Goal: Navigation & Orientation: Find specific page/section

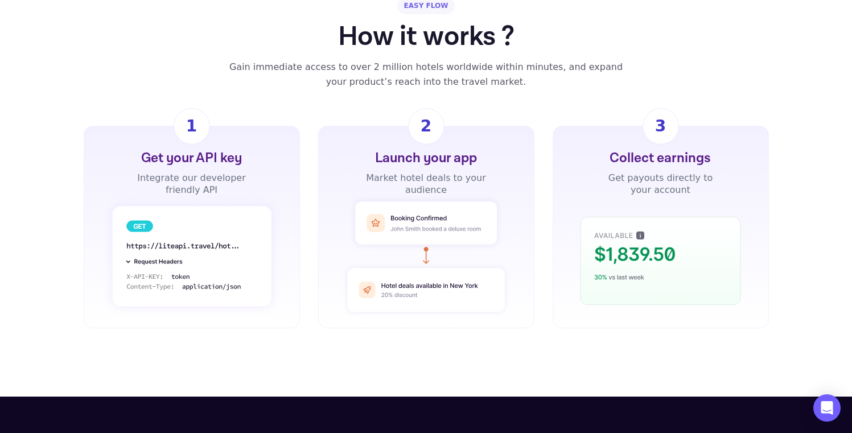
scroll to position [1040, 0]
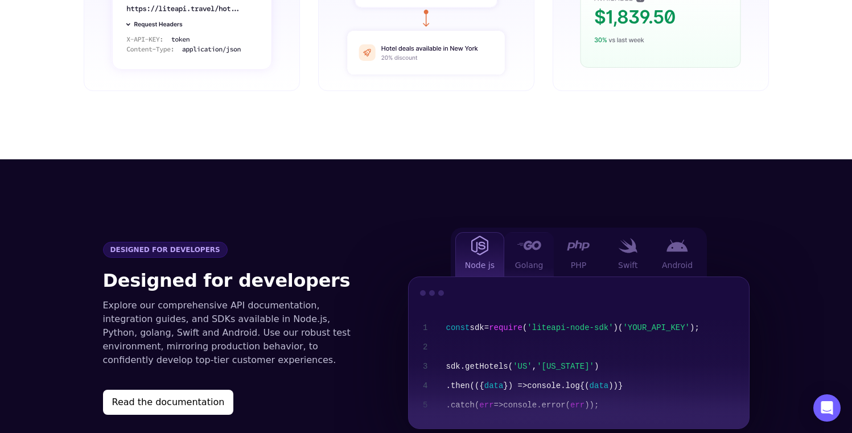
click at [537, 260] on span "Golang" at bounding box center [529, 265] width 28 height 11
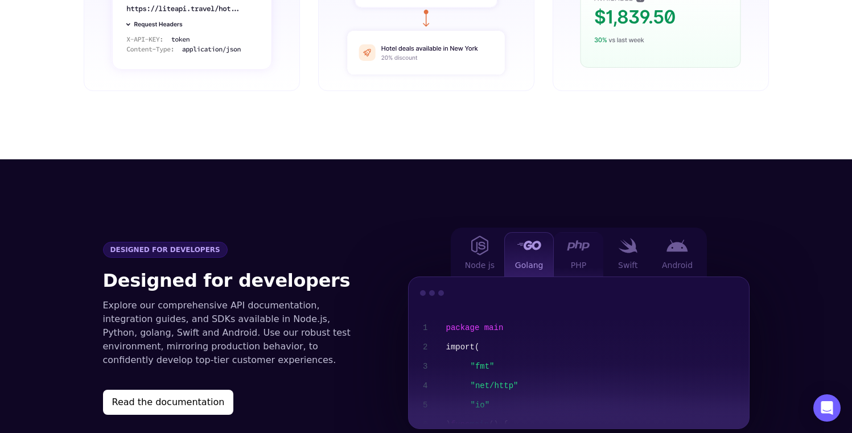
click at [576, 237] on div "PHP" at bounding box center [579, 254] width 50 height 44
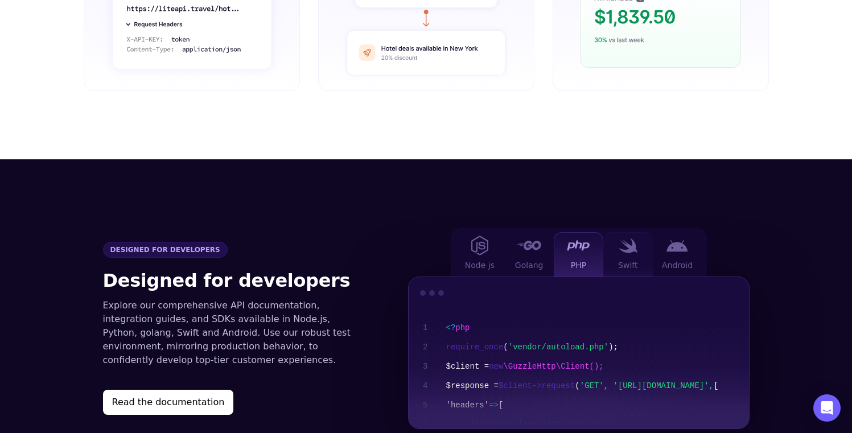
click at [629, 239] on div "Swift" at bounding box center [629, 254] width 50 height 44
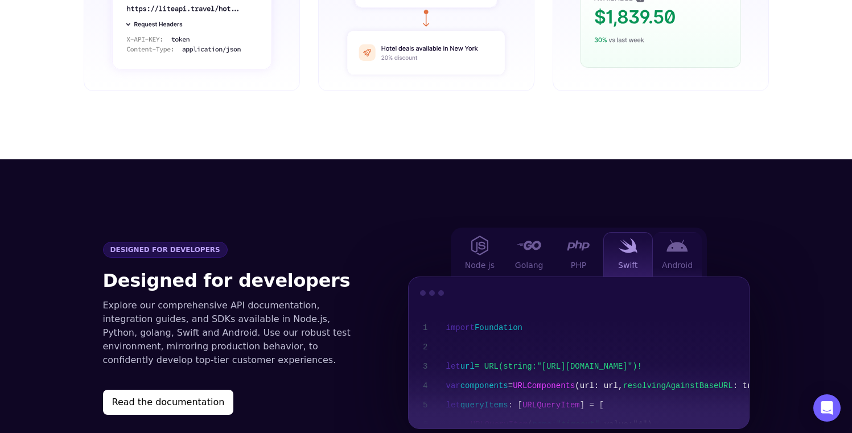
click at [672, 240] on div "Android" at bounding box center [678, 254] width 50 height 44
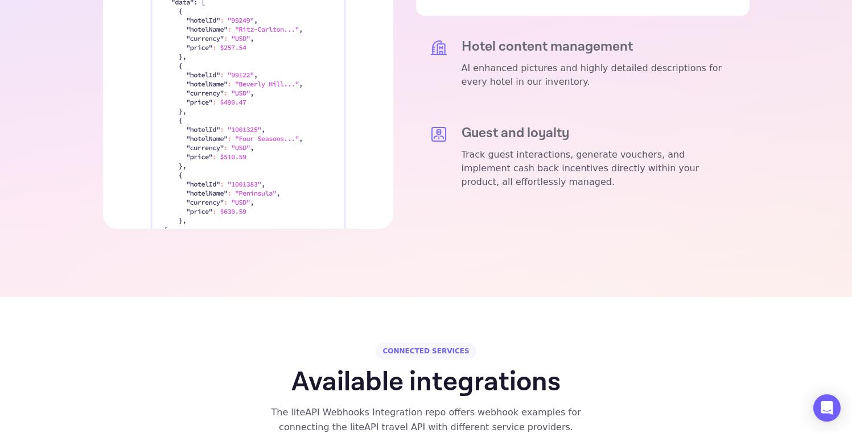
scroll to position [2124, 0]
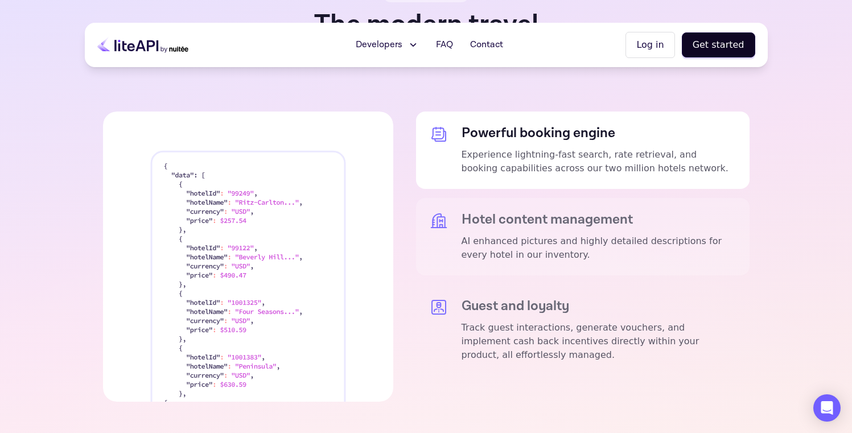
click at [484, 235] on p "AI enhanced pictures and highly detailed descriptions for every hotel in our in…" at bounding box center [599, 248] width 274 height 27
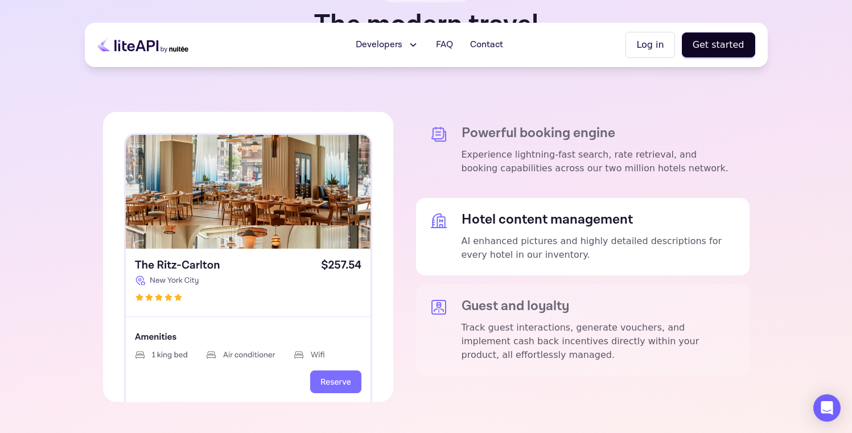
click at [497, 298] on h5 "Guest and loyalty" at bounding box center [599, 306] width 274 height 16
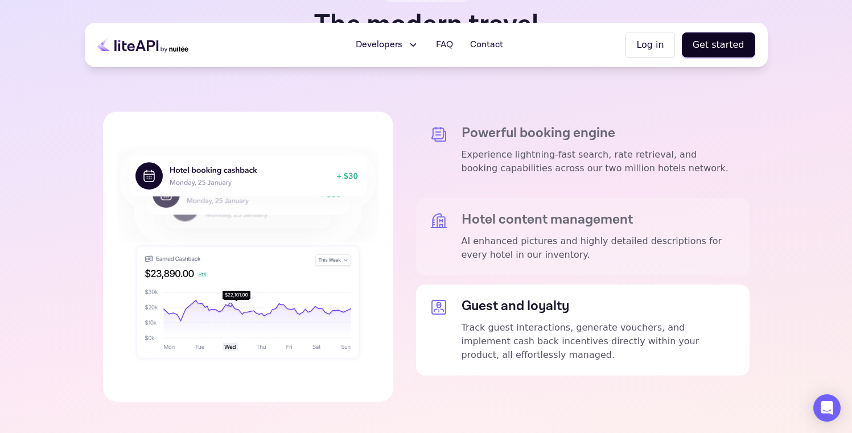
click at [498, 235] on p "AI enhanced pictures and highly detailed descriptions for every hotel in our in…" at bounding box center [599, 248] width 274 height 27
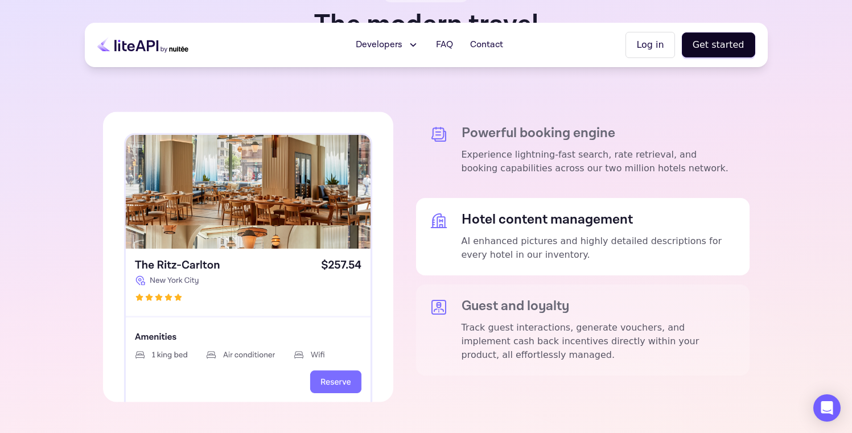
click at [493, 298] on h5 "Guest and loyalty" at bounding box center [599, 306] width 274 height 16
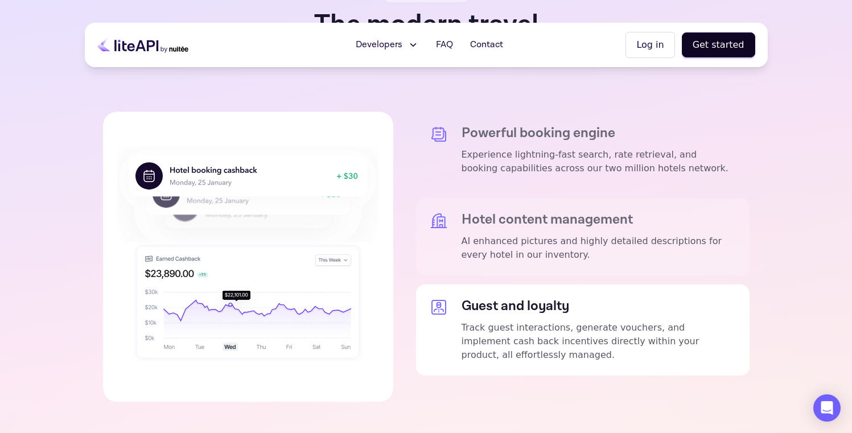
click at [513, 235] on p "AI enhanced pictures and highly detailed descriptions for every hotel in our in…" at bounding box center [599, 248] width 274 height 27
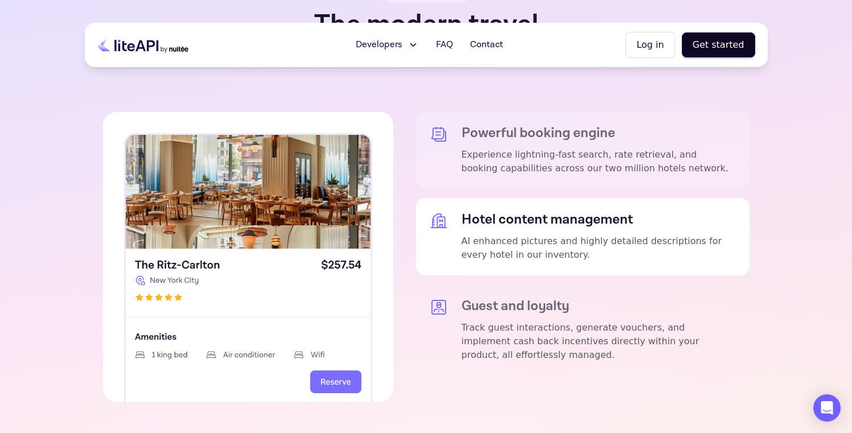
click at [507, 149] on div "Powerful booking engine Experience lightning-fast search, rate retrieval, and b…" at bounding box center [583, 150] width 334 height 77
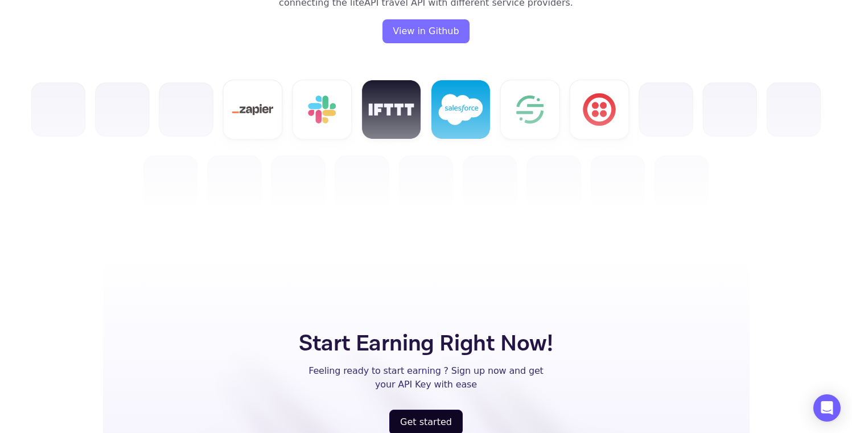
scroll to position [3010, 0]
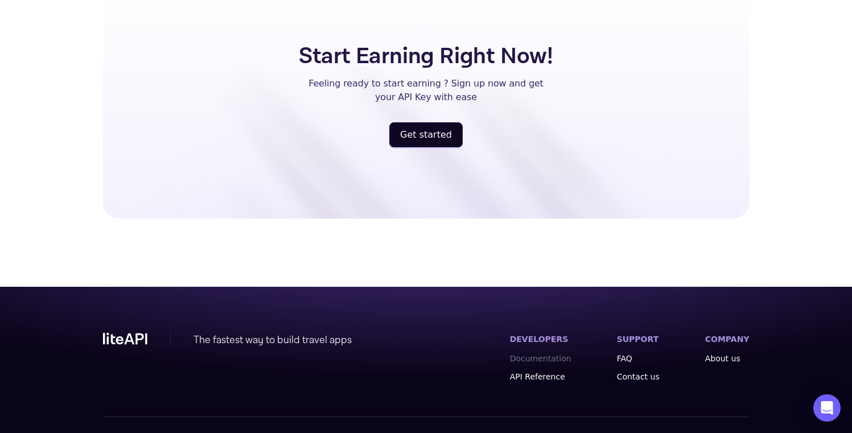
click at [535, 353] on link "Documentation" at bounding box center [540, 358] width 61 height 11
click at [544, 371] on link "API Reference" at bounding box center [540, 376] width 61 height 11
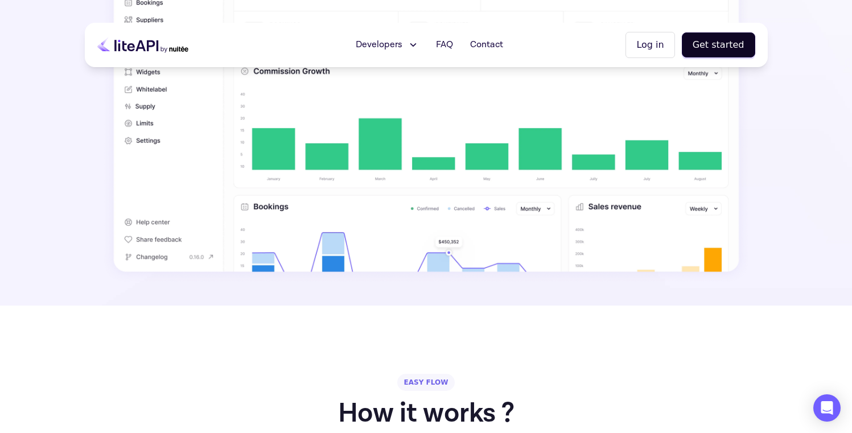
scroll to position [0, 0]
